Goal: Obtain resource: Download file/media

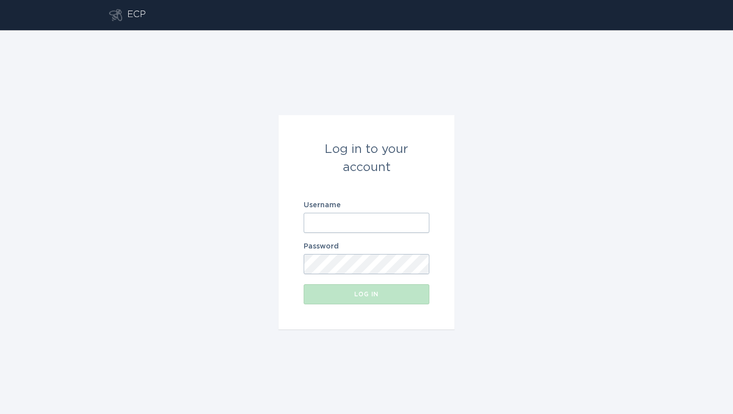
click at [341, 227] on input "Username" at bounding box center [367, 223] width 126 height 20
paste input "[EMAIL_ADDRESS][DOMAIN_NAME]"
type input "[EMAIL_ADDRESS][DOMAIN_NAME]"
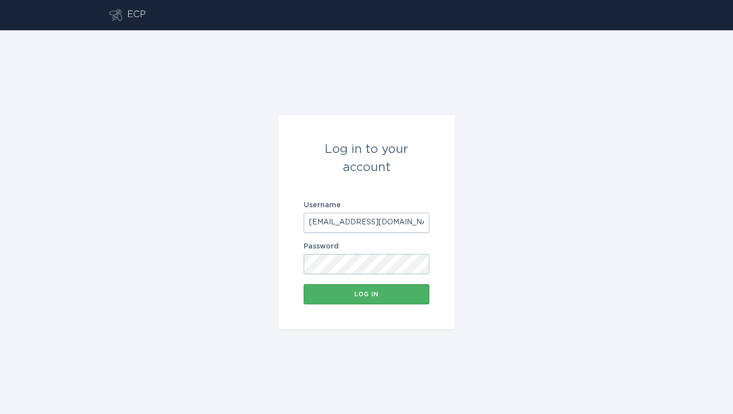
click at [370, 302] on button "Log in" at bounding box center [367, 294] width 126 height 20
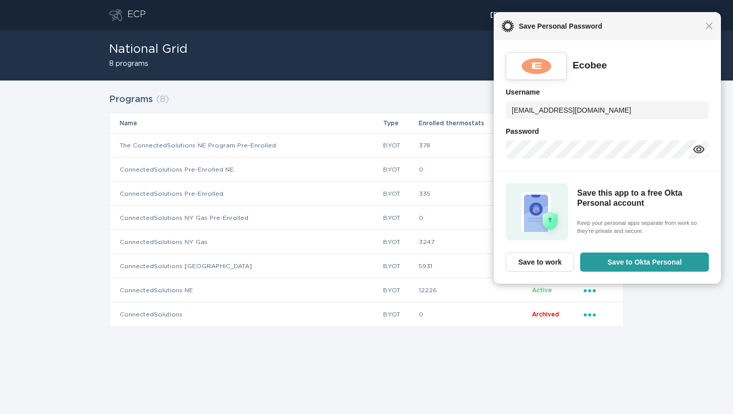
click at [709, 31] on div "Close Save Personal Password" at bounding box center [607, 26] width 227 height 28
click at [708, 27] on span "Close" at bounding box center [710, 26] width 8 height 8
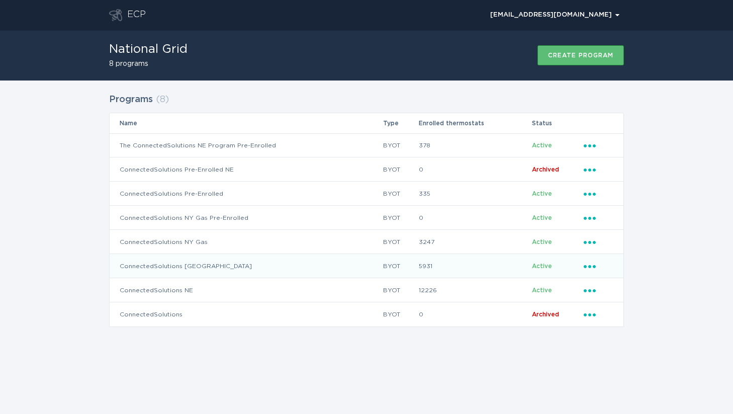
click at [591, 263] on icon "Ellipsis" at bounding box center [591, 265] width 14 height 9
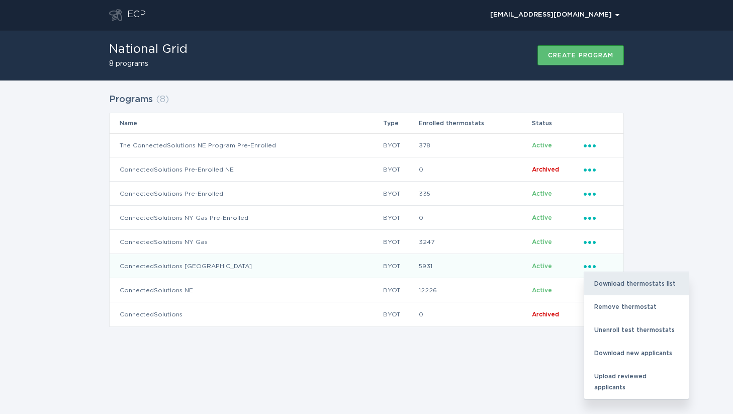
click at [617, 282] on div "Download thermostats list" at bounding box center [636, 283] width 105 height 23
click at [653, 281] on div "Download thermostats list" at bounding box center [636, 283] width 105 height 23
click at [678, 278] on div "Download thermostats list" at bounding box center [636, 283] width 105 height 23
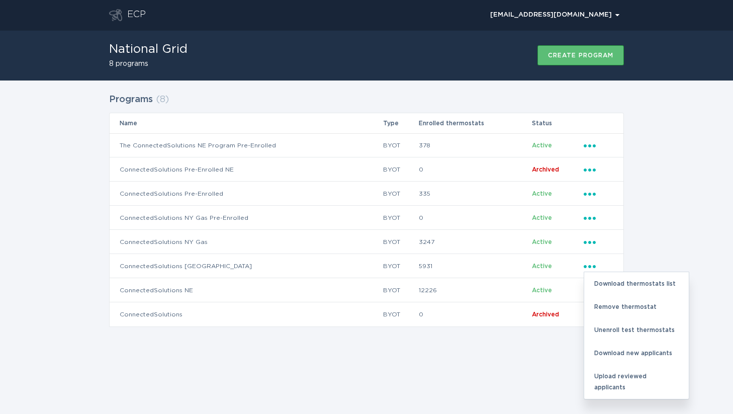
click at [665, 193] on div "Programs ( 8 ) Name Type Enrolled thermostats Status The ConnectedSolutions NE …" at bounding box center [366, 216] width 733 height 272
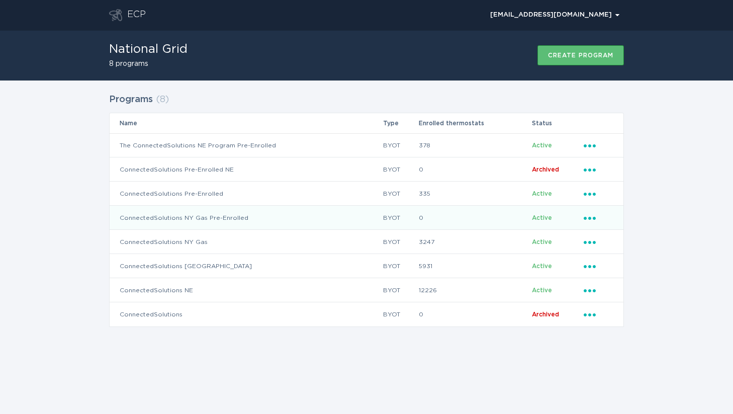
click at [596, 214] on icon "Ellipsis" at bounding box center [591, 216] width 14 height 9
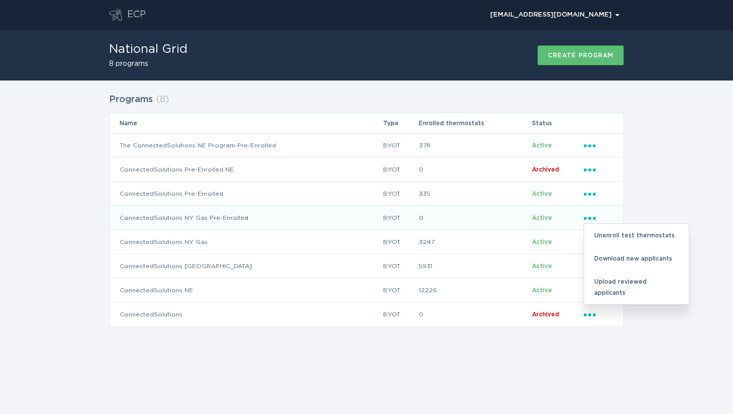
click at [676, 132] on div "Programs ( 8 ) Name Type Enrolled thermostats Status The ConnectedSolutions NE …" at bounding box center [366, 216] width 733 height 272
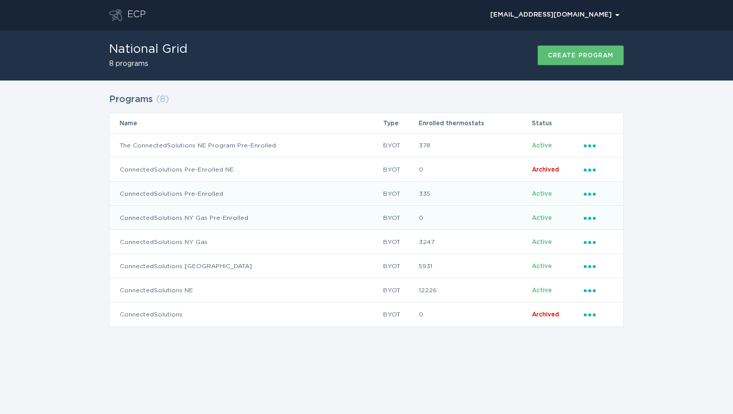
click at [592, 194] on icon "Ellipsis" at bounding box center [591, 192] width 14 height 9
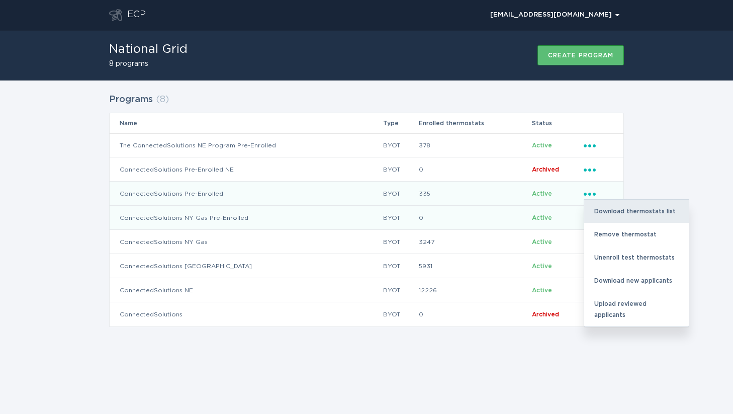
click at [608, 209] on div "Download thermostats list" at bounding box center [636, 211] width 105 height 23
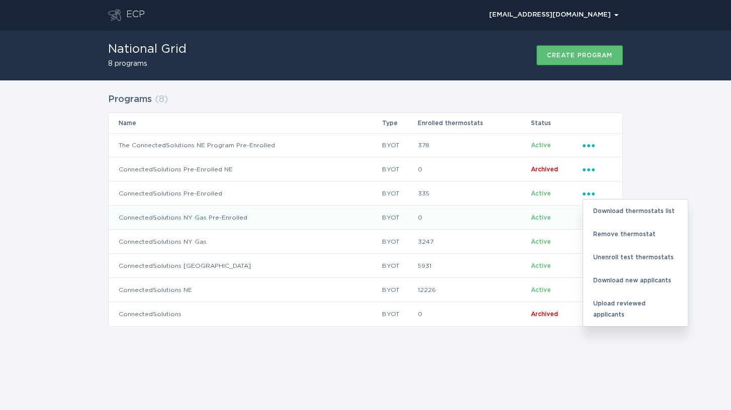
click at [655, 154] on div "Programs ( 8 ) Name Type Enrolled thermostats Status The ConnectedSolutions NE …" at bounding box center [365, 216] width 731 height 272
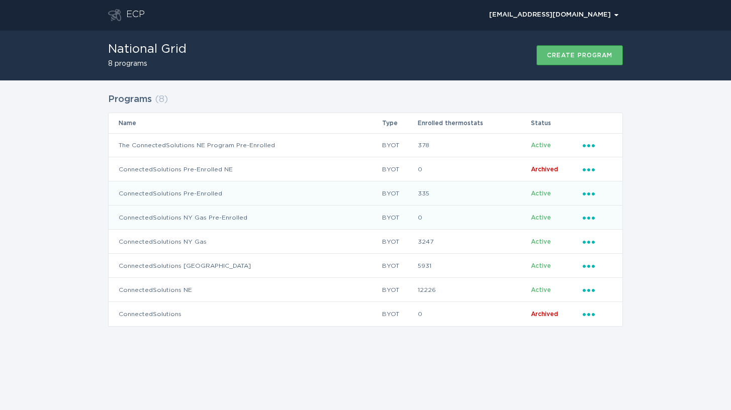
click at [594, 191] on icon "Ellipsis" at bounding box center [590, 192] width 14 height 9
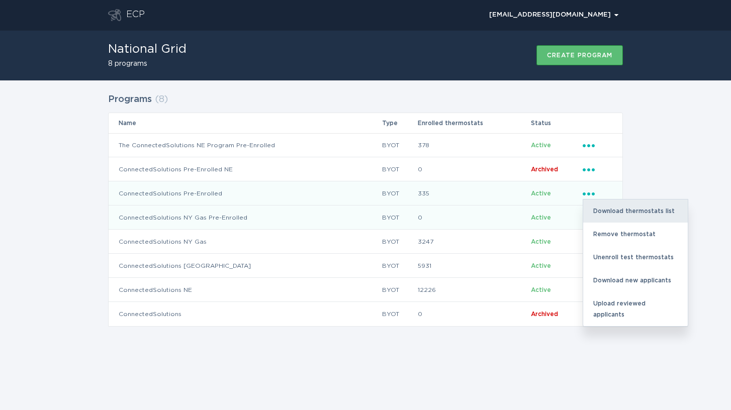
click at [614, 206] on div "Download thermostats list" at bounding box center [635, 211] width 105 height 23
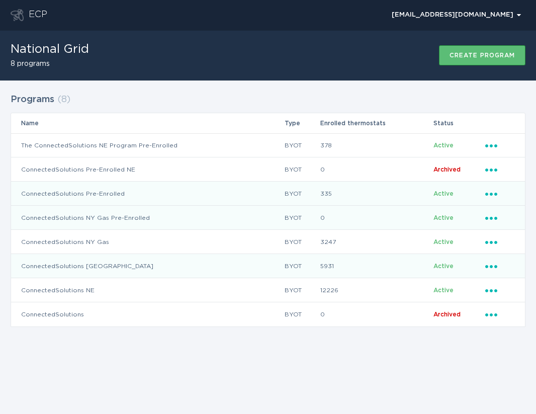
click at [494, 267] on icon "Ellipsis" at bounding box center [492, 265] width 14 height 9
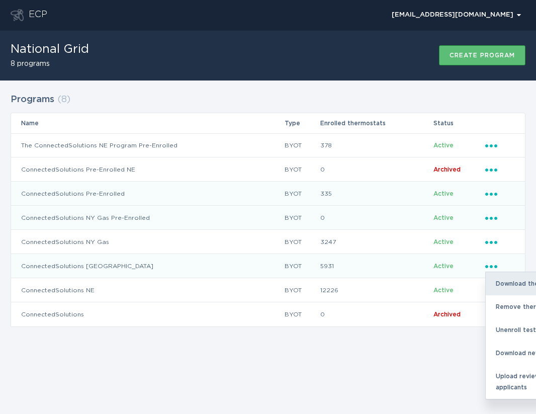
click at [503, 285] on div "Download thermostats list" at bounding box center [538, 283] width 105 height 23
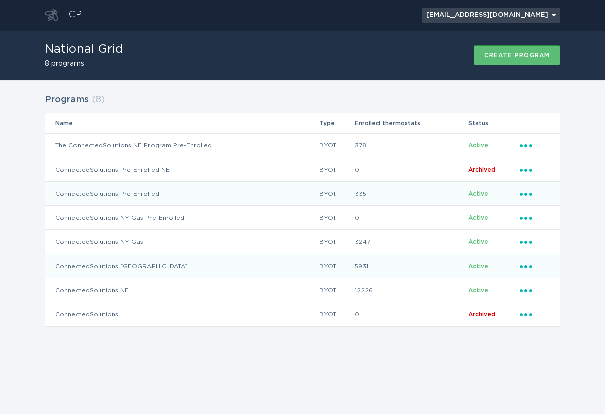
click at [489, 15] on div "[EMAIL_ADDRESS][DOMAIN_NAME] Chevron" at bounding box center [490, 15] width 129 height 6
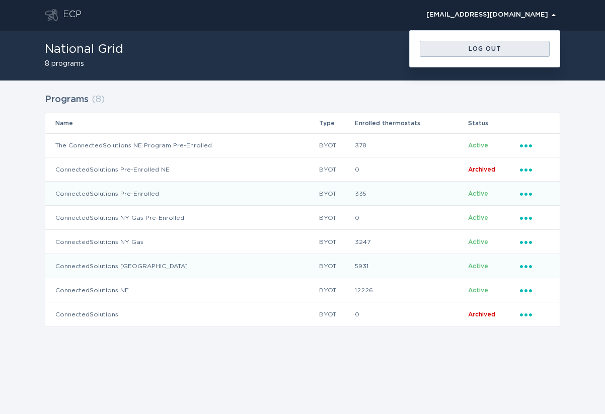
click at [497, 49] on div "Log out" at bounding box center [484, 49] width 120 height 6
